Goal: Information Seeking & Learning: Learn about a topic

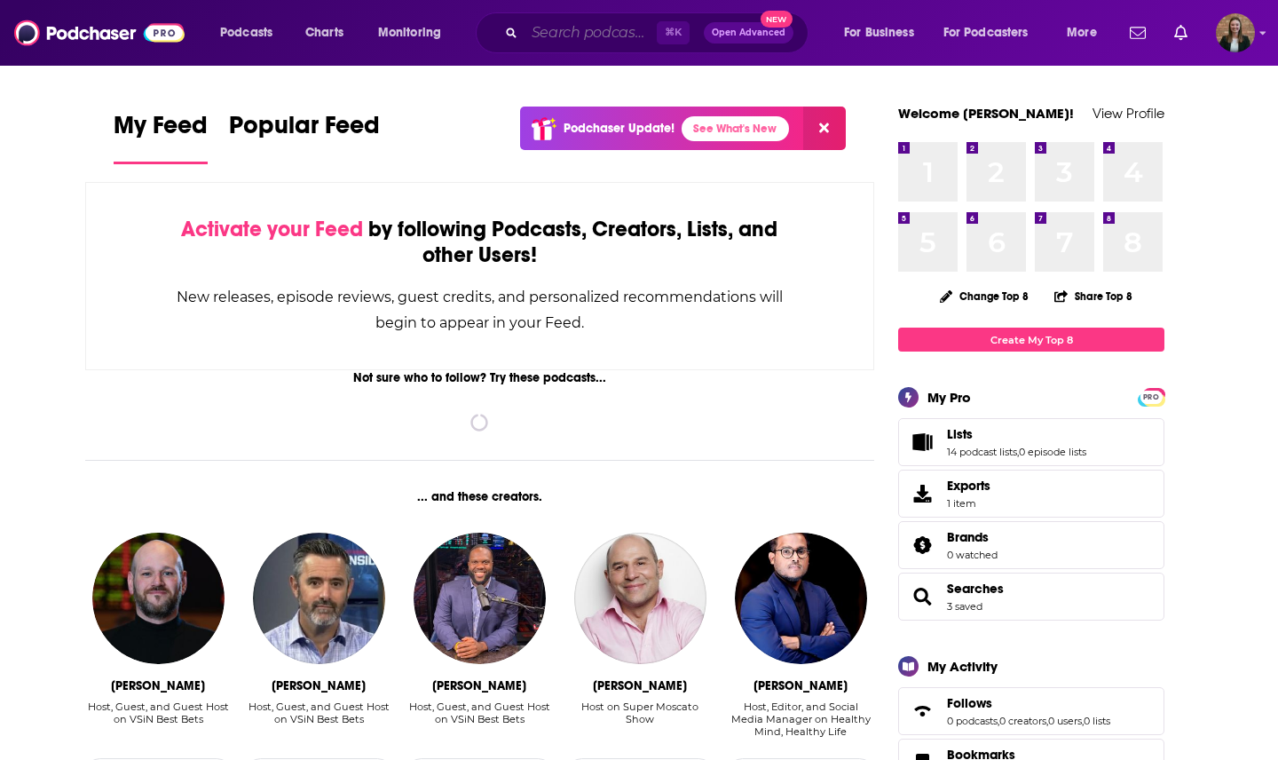
click at [635, 30] on input "Search podcasts, credits, & more..." at bounding box center [590, 33] width 132 height 28
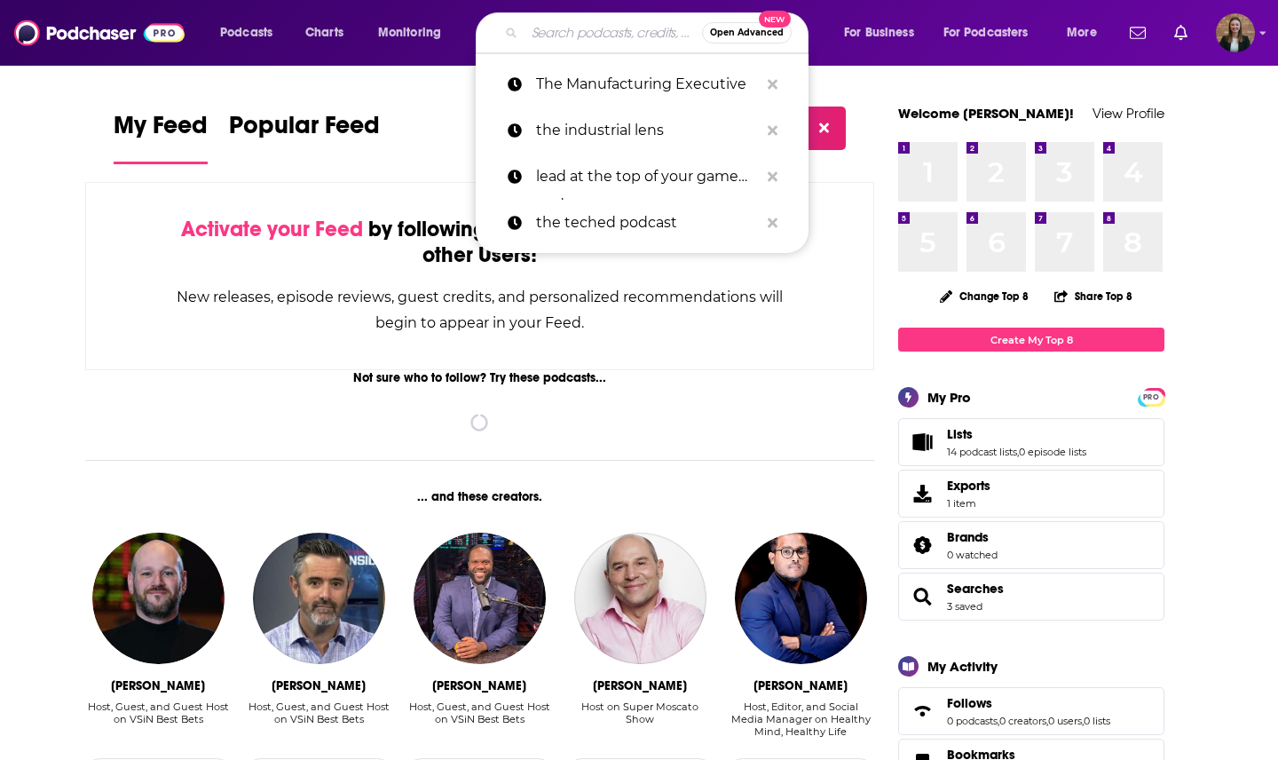
paste input "American Business Podcast"
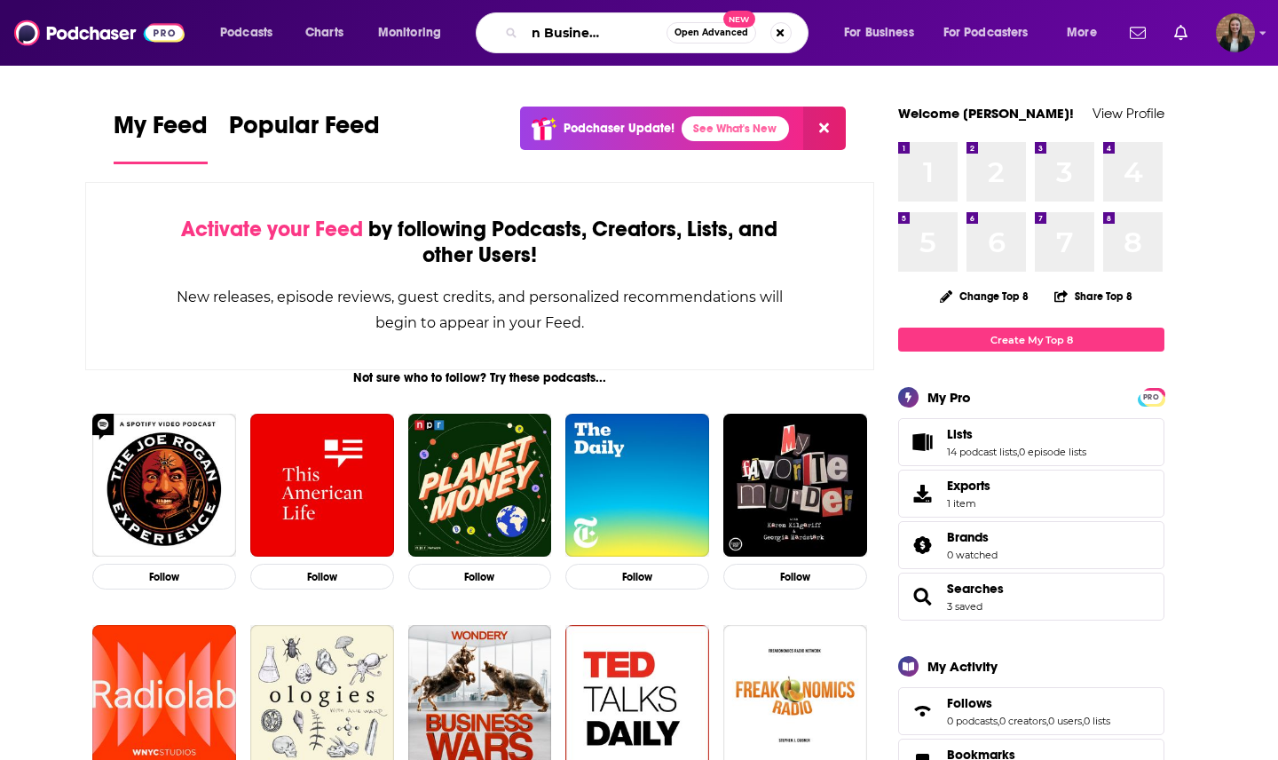
type input "American Business Podcast"
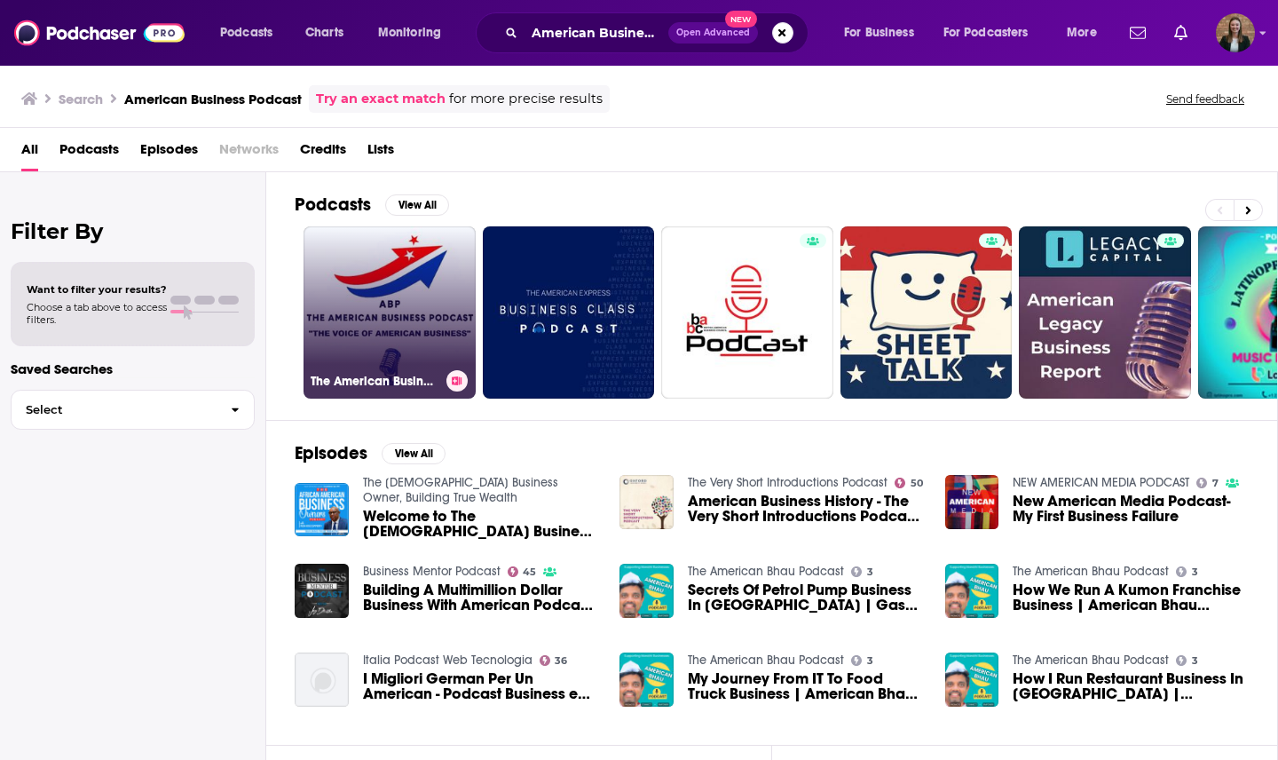
click at [410, 256] on link "The American Business Podcast (ABP)" at bounding box center [390, 312] width 172 height 172
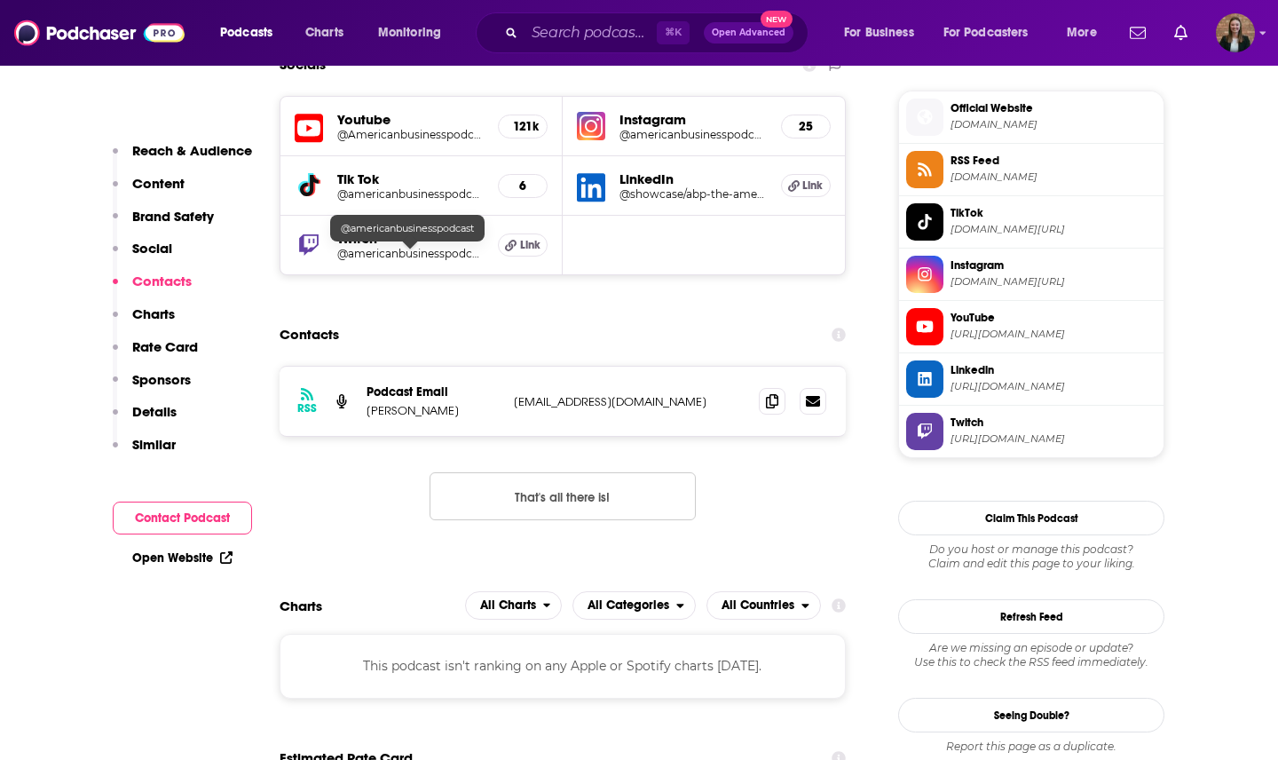
scroll to position [1442, 0]
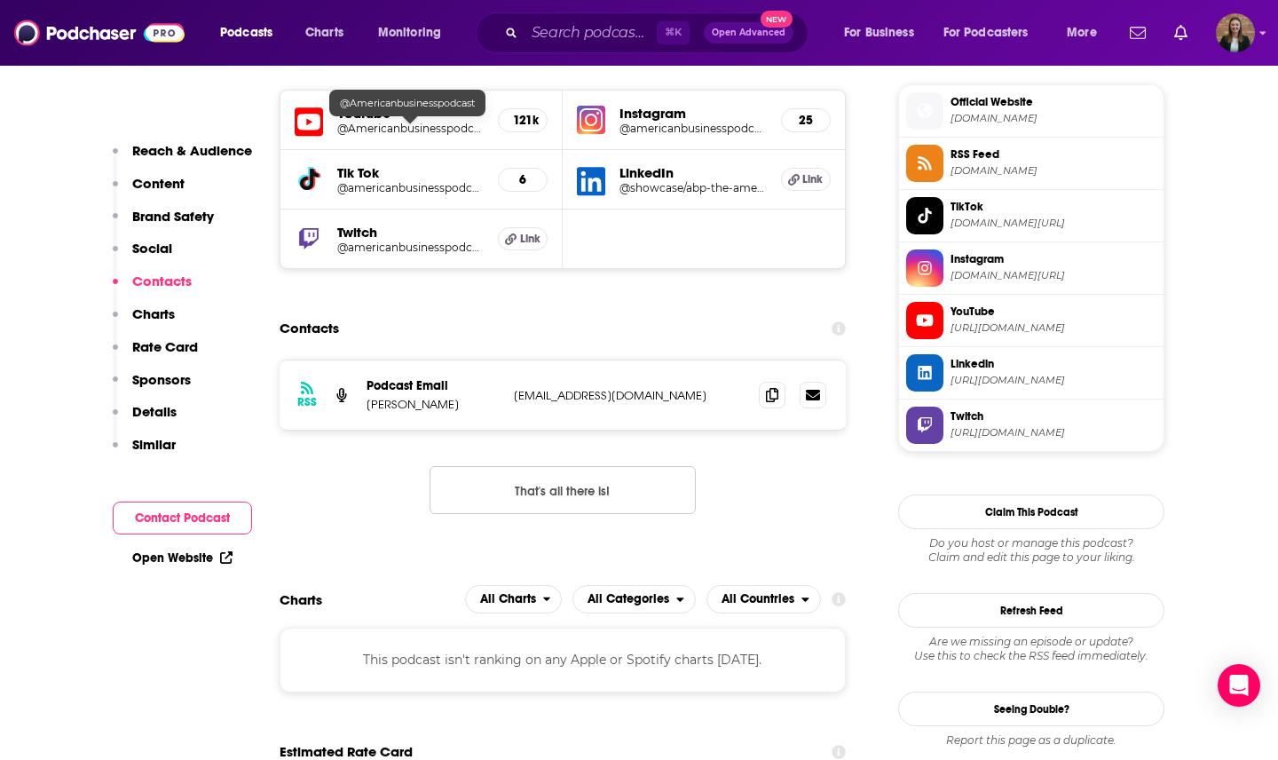
click at [351, 124] on h5 "@Americanbusinesspodcast" at bounding box center [410, 128] width 146 height 13
